Goal: Task Accomplishment & Management: Use online tool/utility

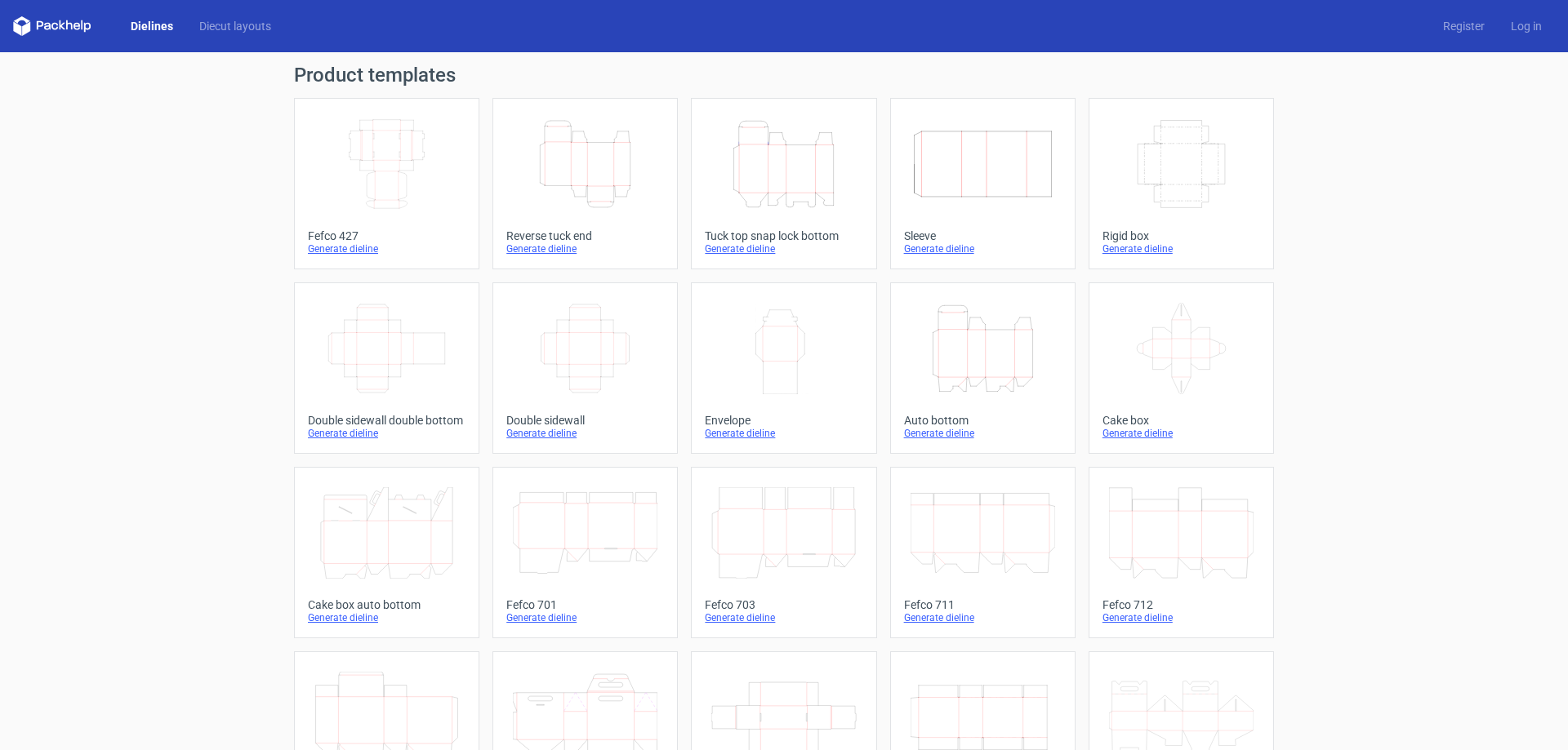
click at [606, 174] on icon "Height Depth Width" at bounding box center [585, 163] width 145 height 91
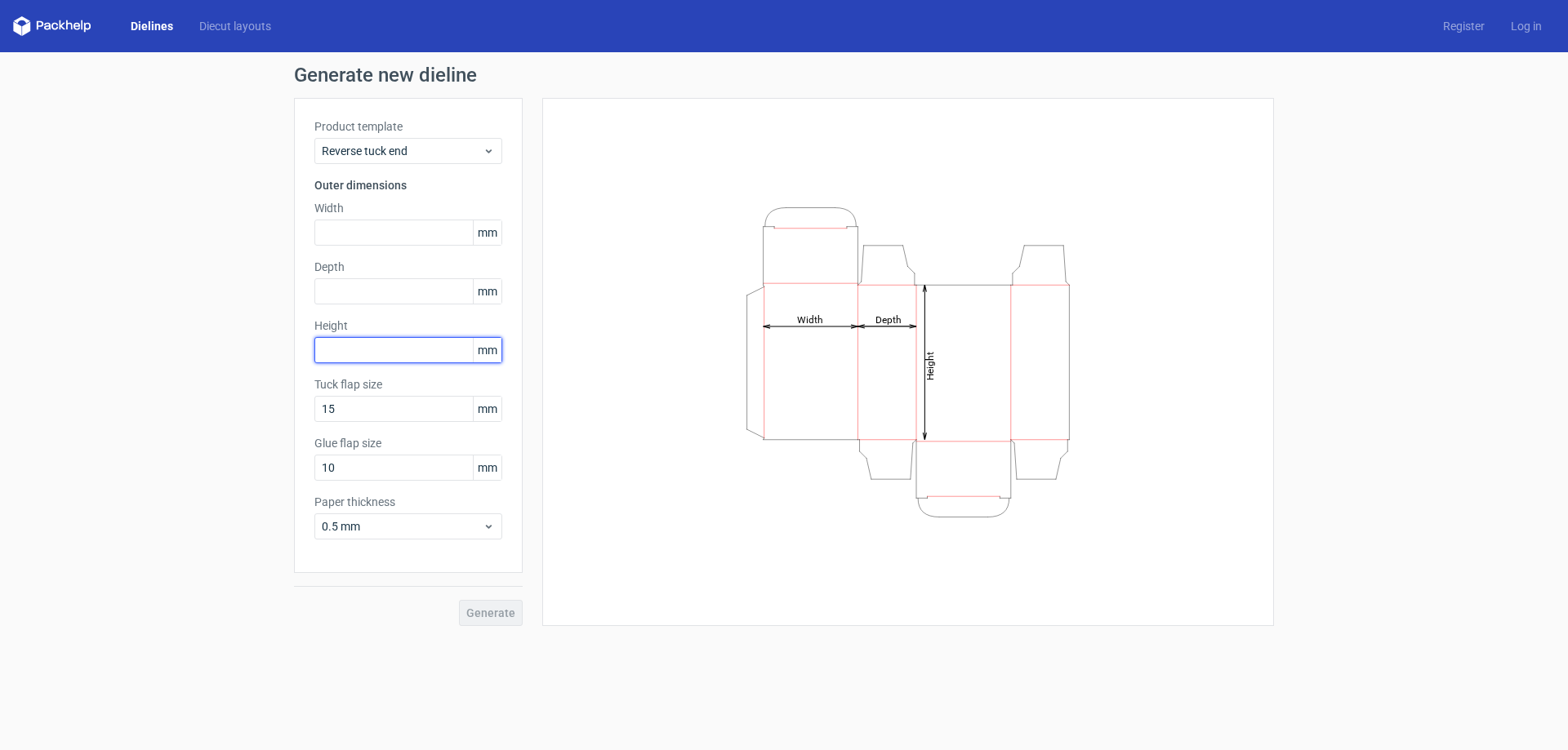
click at [379, 345] on input "text" at bounding box center [408, 351] width 187 height 27
type input "100"
type input "40"
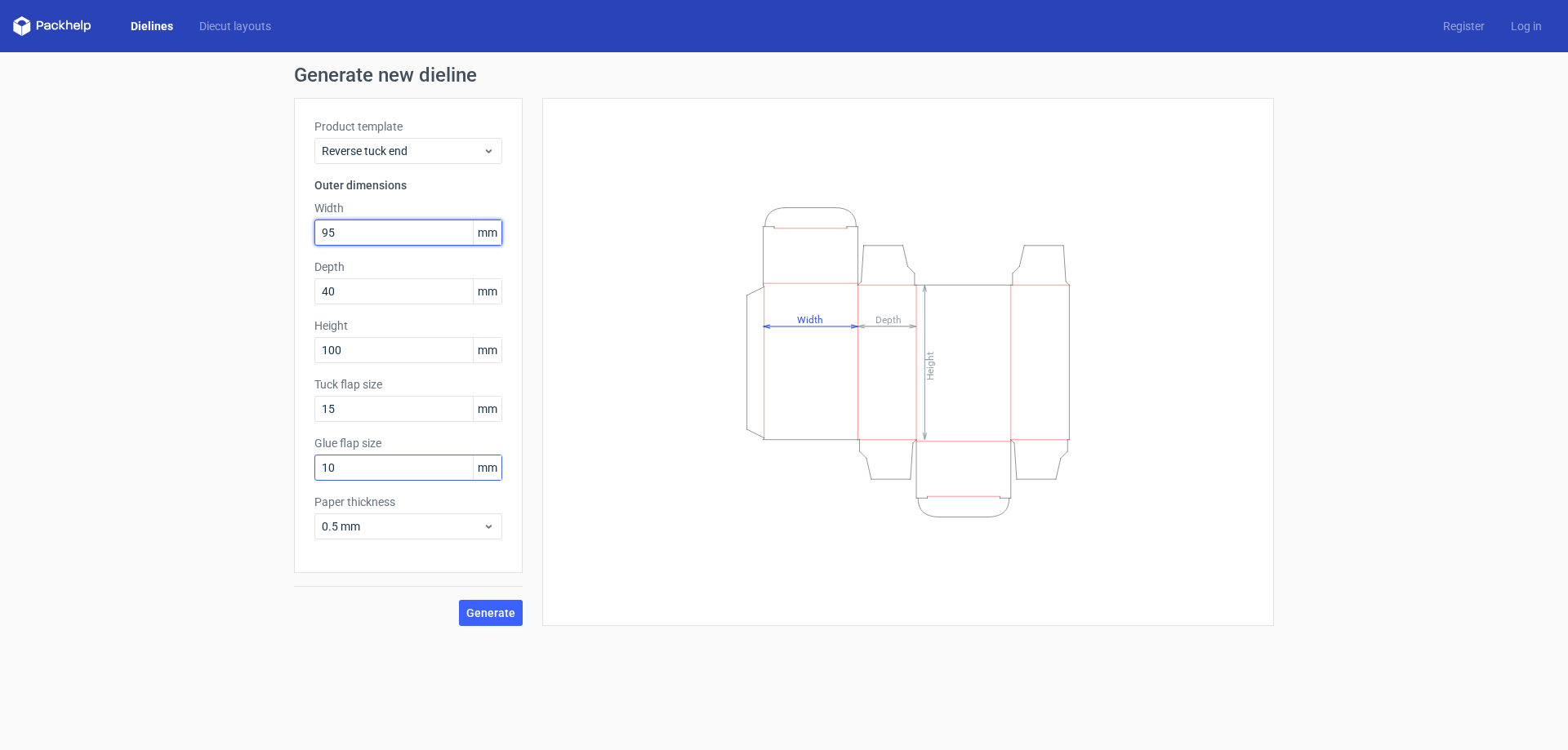
type input "95"
drag, startPoint x: 456, startPoint y: 470, endPoint x: 101, endPoint y: 485, distance: 355.3
click at [132, 486] on div "Generate new dieline Product template Reverse tuck end Outer dimensions Width 9…" at bounding box center [784, 345] width 1568 height 587
type input "12"
click at [503, 608] on span "Generate" at bounding box center [491, 612] width 49 height 11
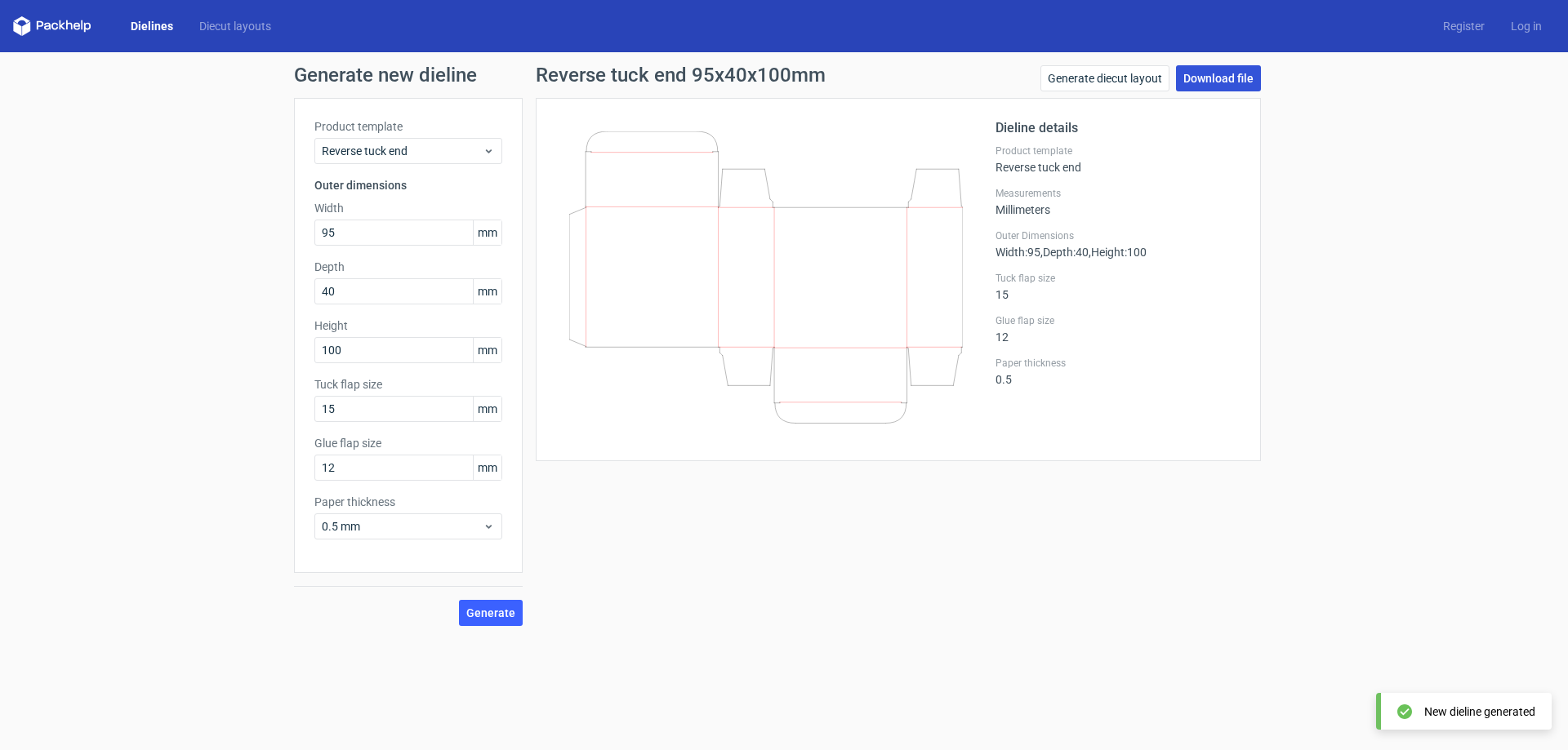
click at [1213, 78] on link "Download file" at bounding box center [1218, 79] width 85 height 27
drag, startPoint x: 343, startPoint y: 294, endPoint x: 273, endPoint y: 301, distance: 70.3
click at [273, 301] on div "Generate new dieline Product template Reverse tuck end Outer dimensions Width 9…" at bounding box center [784, 345] width 1568 height 587
type input "70"
click at [474, 607] on span "Generate" at bounding box center [491, 612] width 49 height 11
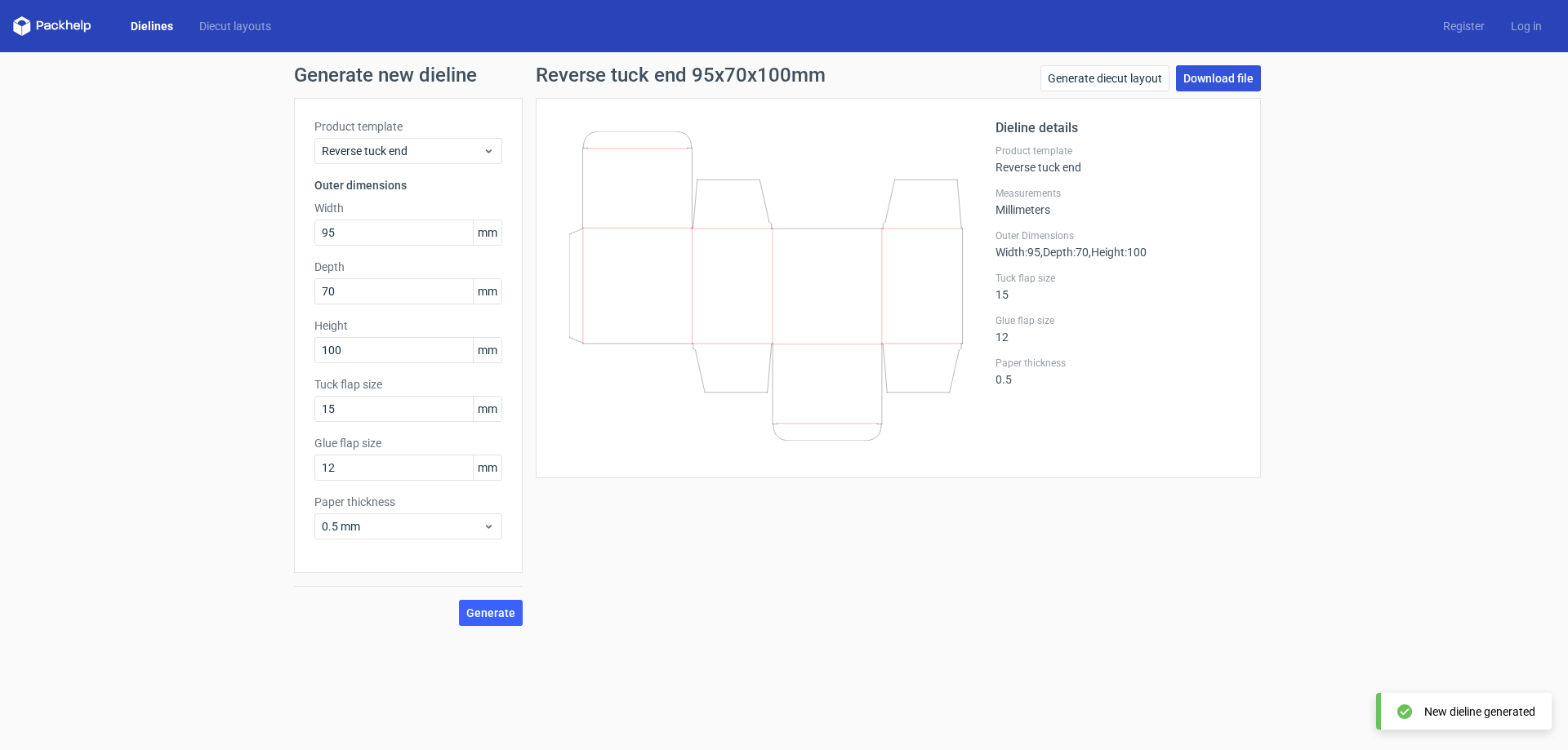
click at [1214, 73] on link "Download file" at bounding box center [1218, 79] width 85 height 27
